Goal: Task Accomplishment & Management: Use online tool/utility

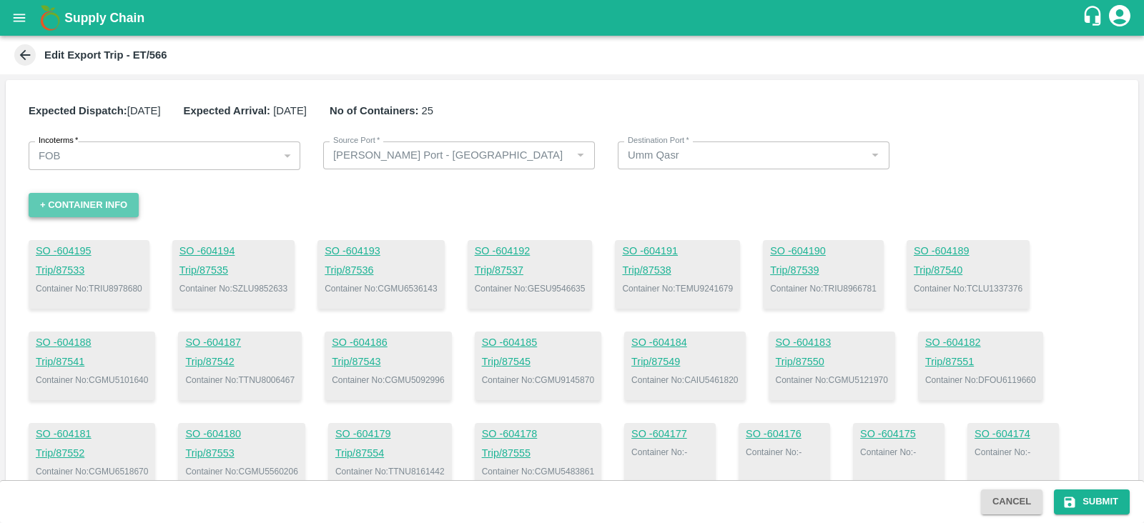
click at [115, 202] on button "+ Container Info" at bounding box center [84, 205] width 110 height 25
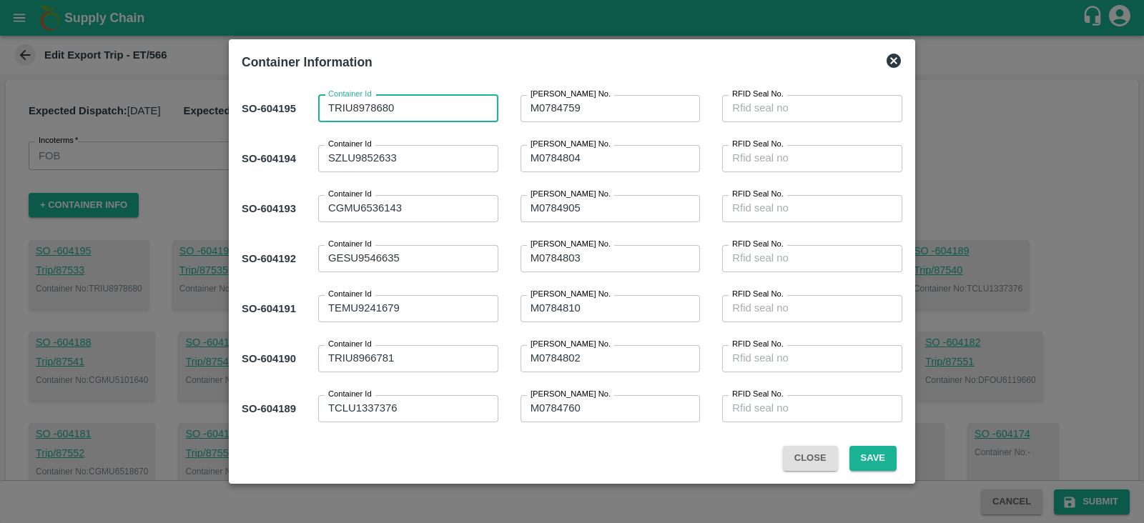
drag, startPoint x: 331, startPoint y: 109, endPoint x: 555, endPoint y: 112, distance: 223.8
click at [555, 112] on div "SO- 604195 Container Id TRIU8978680 x Container Id [PERSON_NAME] No. M0784759 x…" at bounding box center [572, 109] width 661 height 50
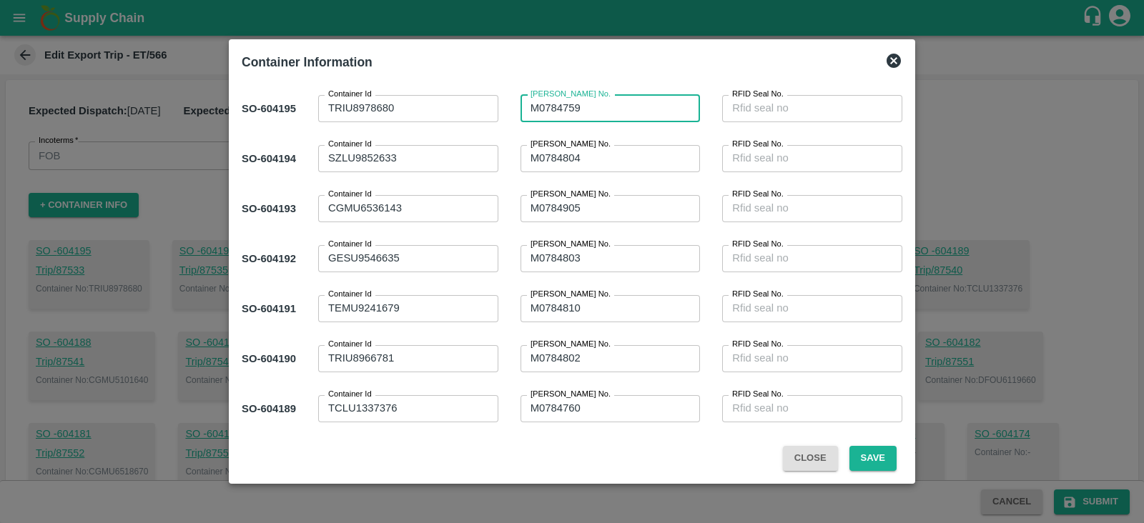
click at [555, 112] on textarea "M0784759" at bounding box center [611, 108] width 160 height 15
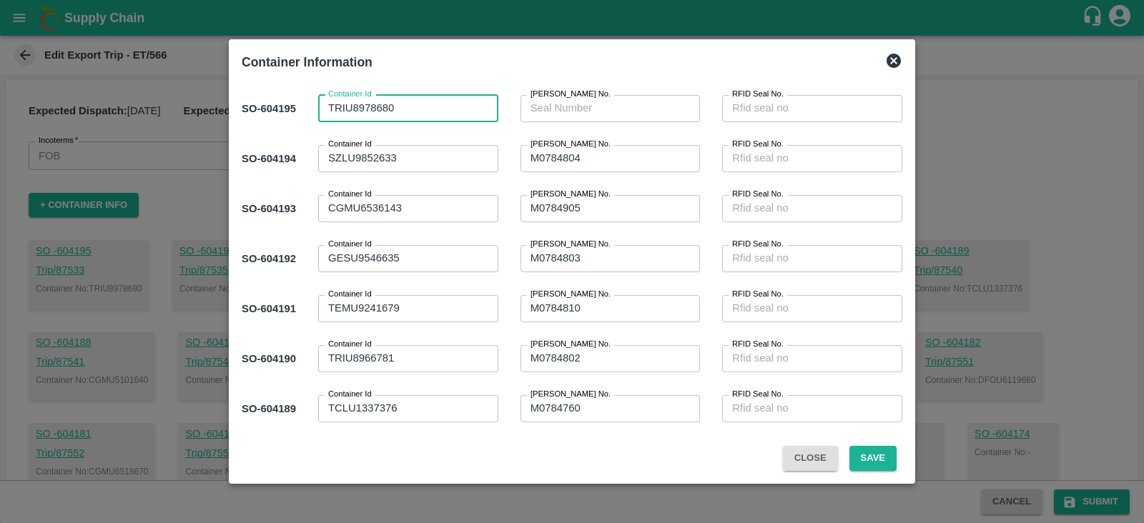
click at [473, 114] on textarea "TRIU8978680" at bounding box center [408, 108] width 160 height 15
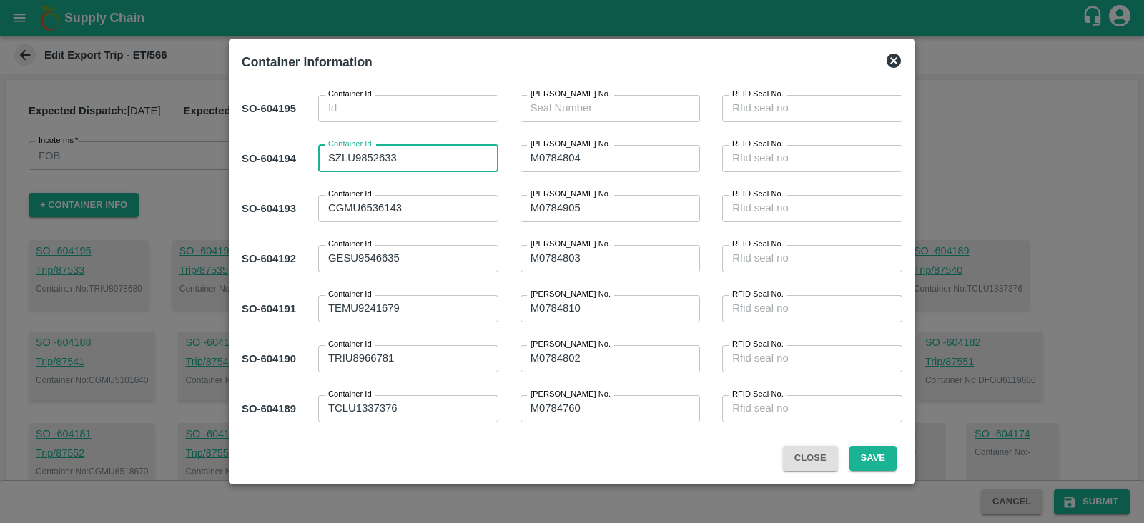
click at [447, 159] on textarea "SZLU9852633" at bounding box center [408, 158] width 160 height 15
click at [617, 154] on textarea "M0784804" at bounding box center [611, 158] width 160 height 15
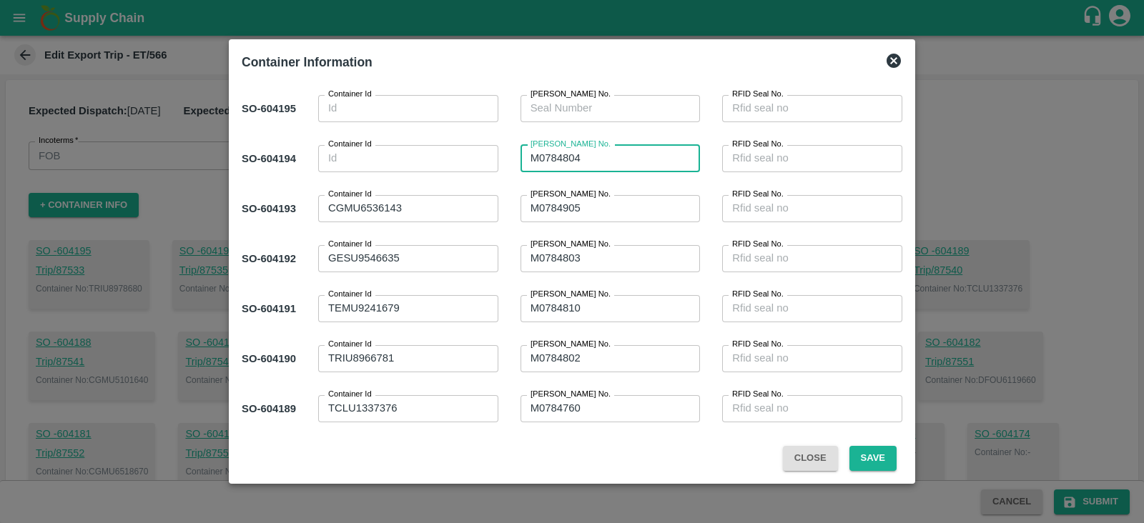
click at [617, 154] on textarea "M0784804" at bounding box center [611, 158] width 160 height 15
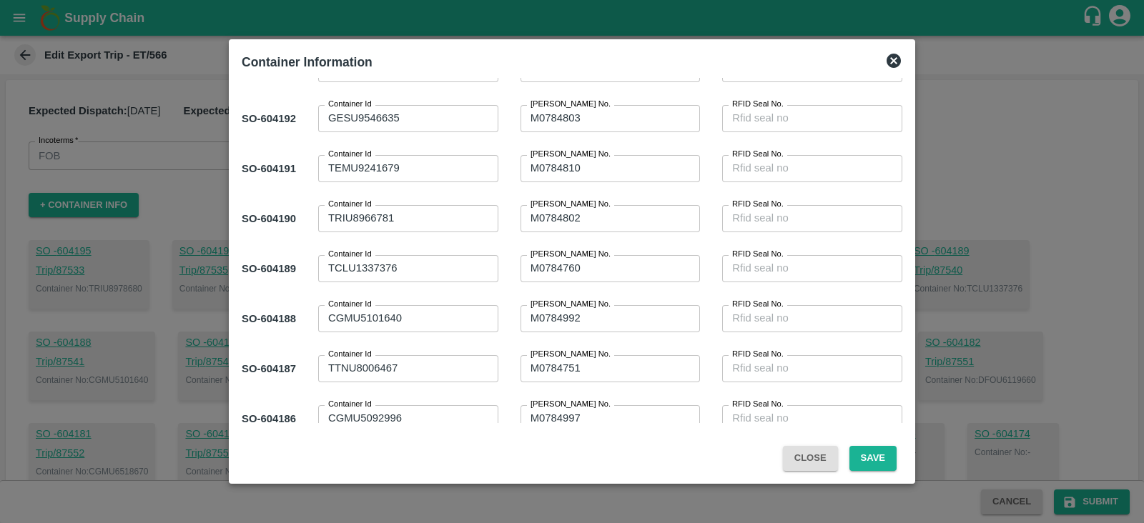
scroll to position [141, 0]
click at [428, 272] on textarea "TCLU1337376" at bounding box center [408, 267] width 160 height 15
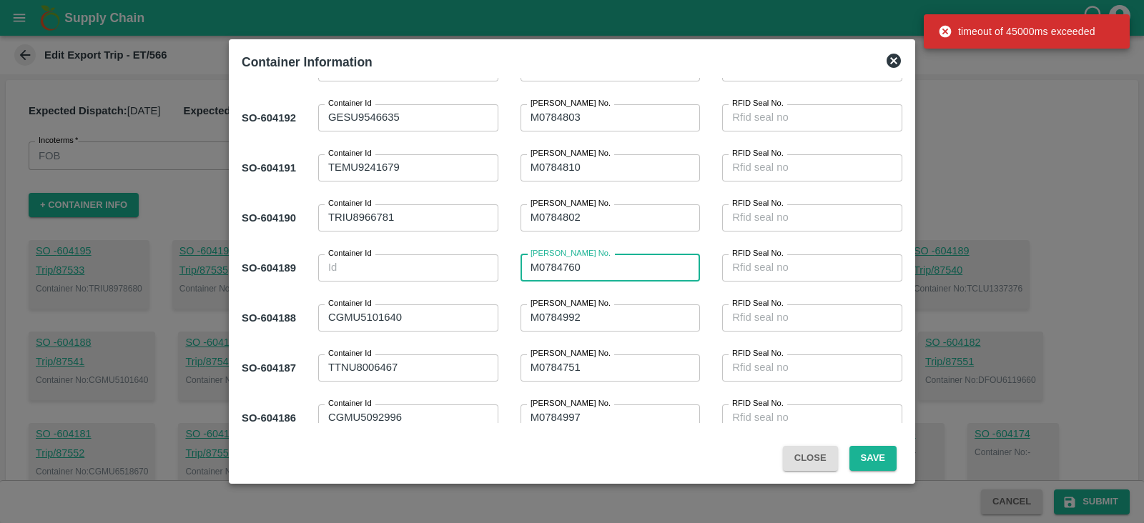
click at [631, 268] on textarea "M0784760" at bounding box center [611, 267] width 160 height 15
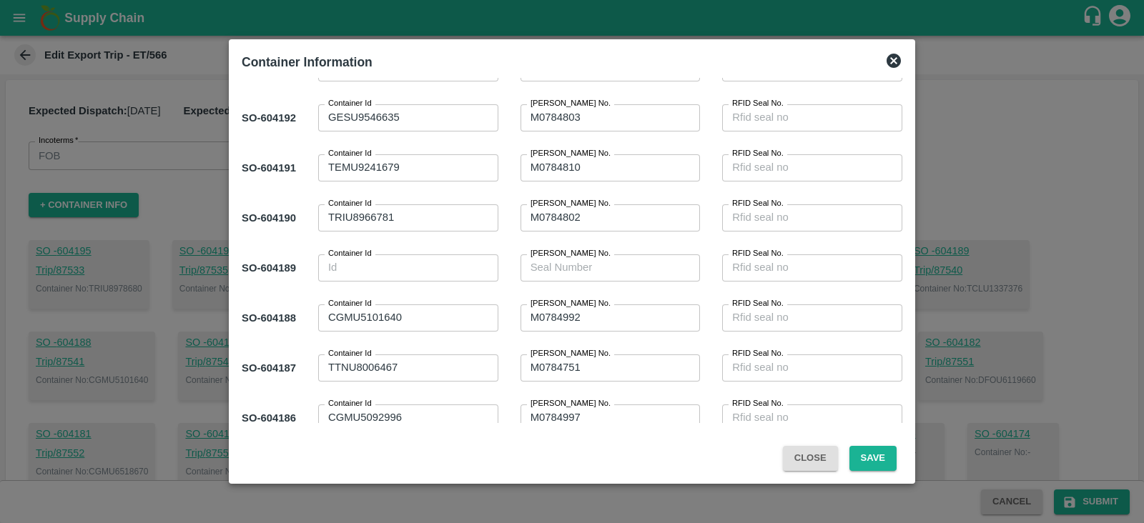
click at [417, 363] on textarea "TTNU8006467" at bounding box center [408, 367] width 160 height 15
click at [602, 368] on textarea "M0784751" at bounding box center [611, 367] width 160 height 15
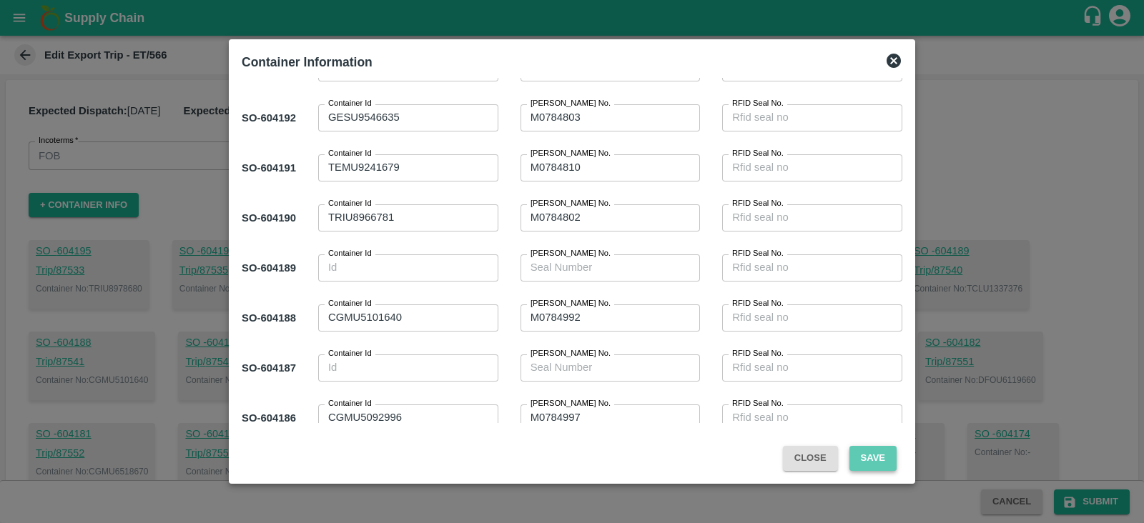
click at [877, 461] on button "Save" at bounding box center [873, 458] width 47 height 25
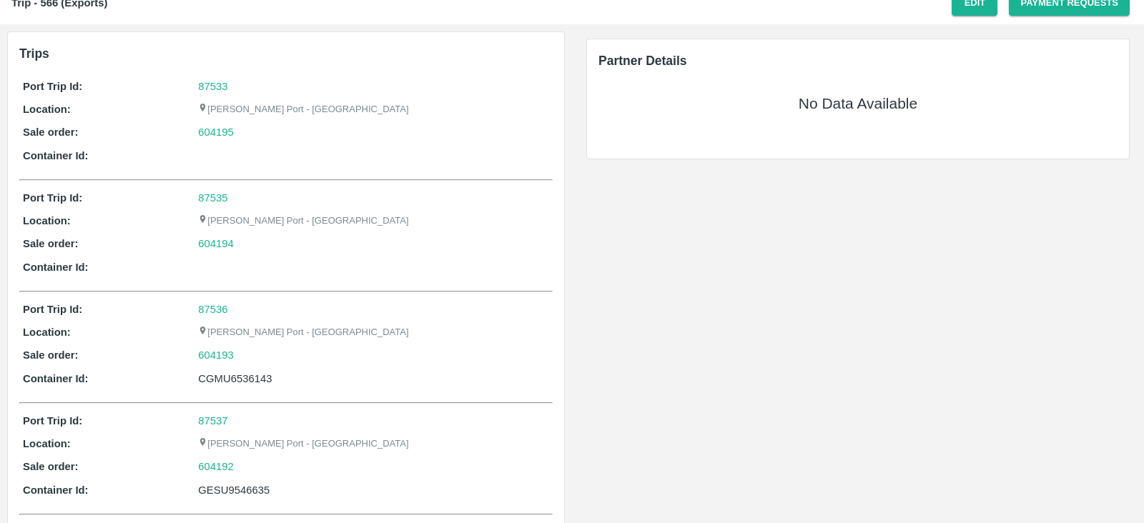
scroll to position [0, 0]
